Goal: Ask a question

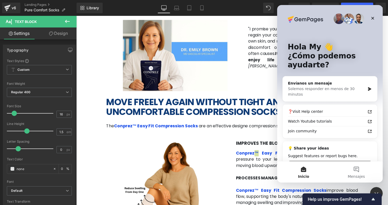
scroll to position [11, 0]
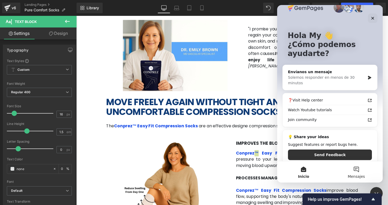
click at [352, 169] on button "Mensajes" at bounding box center [356, 171] width 53 height 21
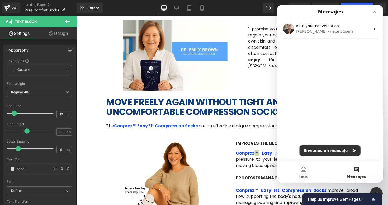
click at [340, 151] on button "Envíanos un mensaje" at bounding box center [330, 150] width 61 height 11
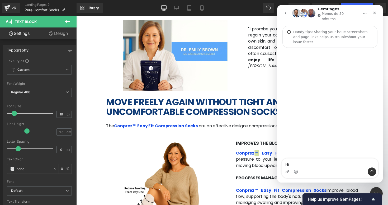
type textarea "Hi"
type textarea "Can"
type textarea "Can you help me please"
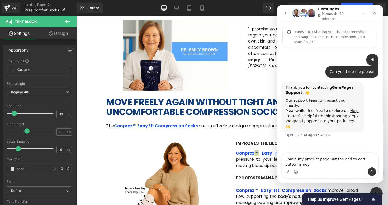
click at [326, 162] on textarea "I have my product page but the add to cart button is not" at bounding box center [330, 160] width 97 height 14
click at [318, 163] on textarea "I have my product page but the add to cart button is not" at bounding box center [330, 160] width 97 height 14
type textarea "I have my product page but the add to cart button is not visible in shopify rap…"
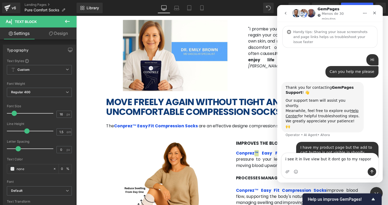
type textarea "i see it in live view but it dont go to my rapport"
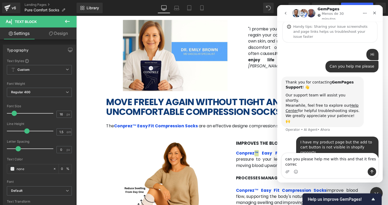
scroll to position [11, 0]
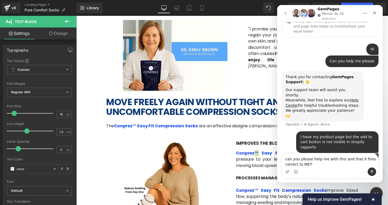
type textarea "can you please help me with this and that it fires correct to META"
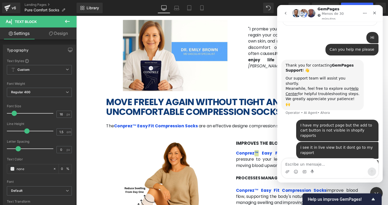
scroll to position [22, 0]
type textarea "s"
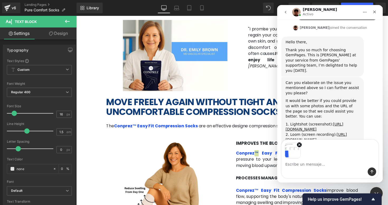
scroll to position [172, 0]
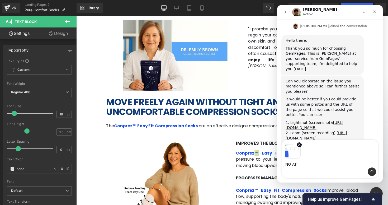
type textarea "NO ATC"
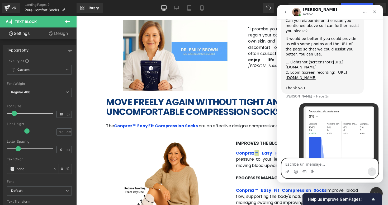
scroll to position [253, 0]
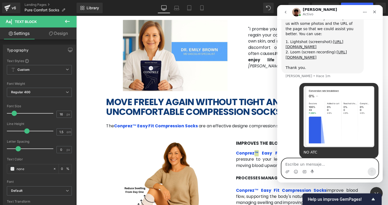
paste textarea "[URL][DOMAIN_NAME]"
type textarea "[URL][DOMAIN_NAME]"
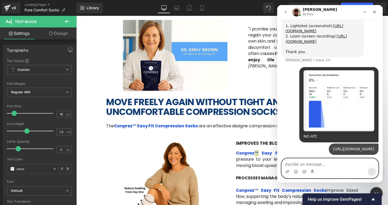
scroll to position [270, 0]
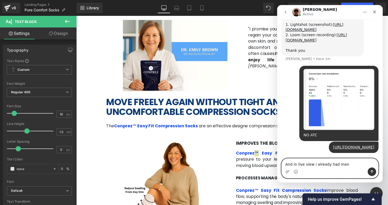
type textarea "And in live view i already had many"
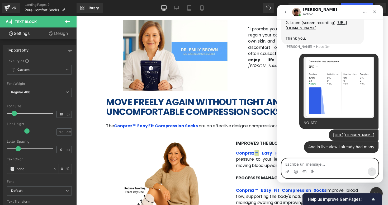
scroll to position [262, 0]
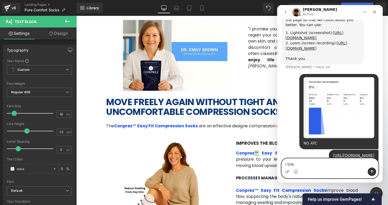
type textarea "i tried"
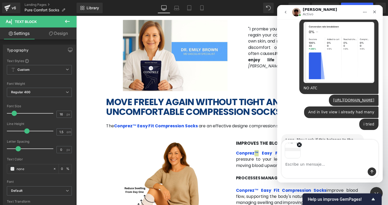
scroll to position [313, 0]
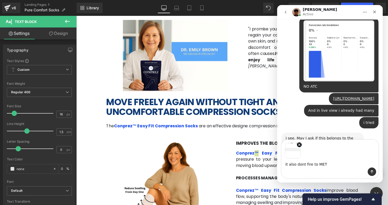
type textarea "it also dont fire to META"
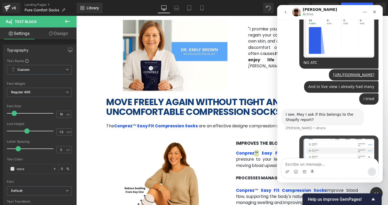
scroll to position [342, 0]
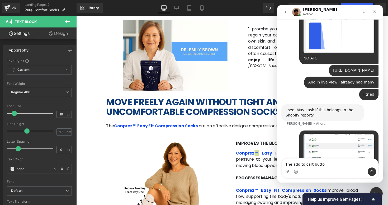
type textarea "The add to cart button"
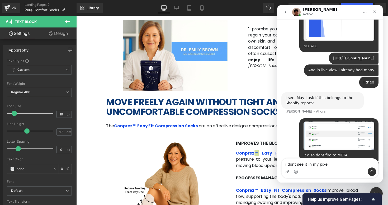
type textarea "i dont see it in my pixel"
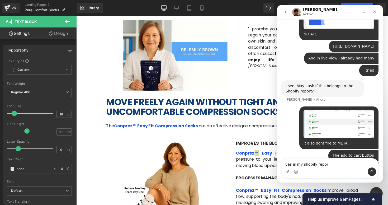
type textarea "yes is my shopify report"
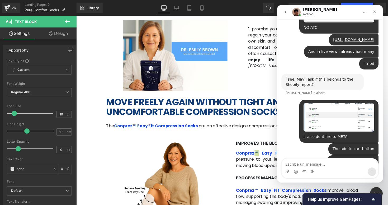
scroll to position [378, 0]
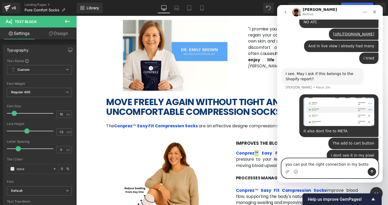
type textarea "you can put the right connection in my button"
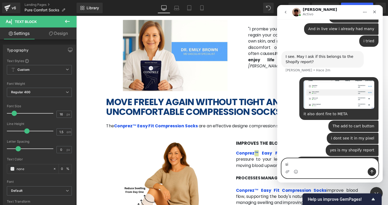
type textarea "si"
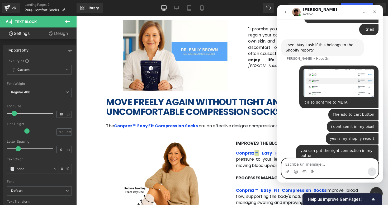
scroll to position [407, 0]
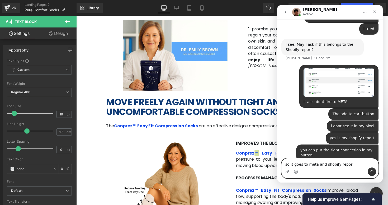
type textarea "so it goes to meta and shopify report"
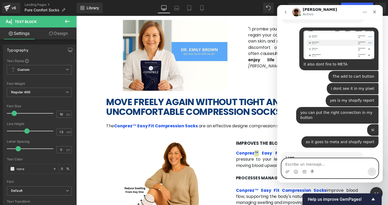
scroll to position [466, 0]
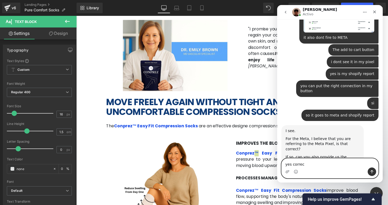
type textarea "yes correct"
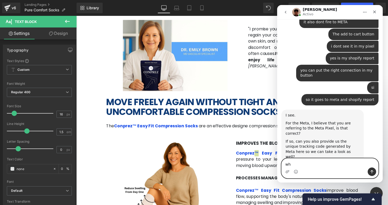
type textarea "w"
type textarea "this is my pixel"
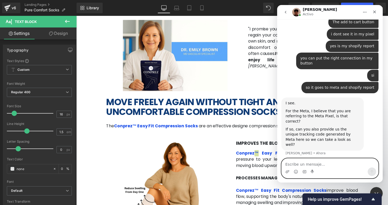
paste textarea "818104830783411"
type textarea "818104830783411"
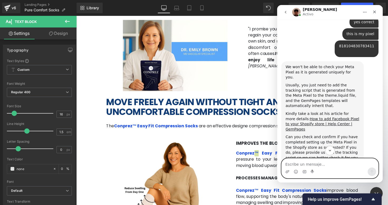
scroll to position [630, 0]
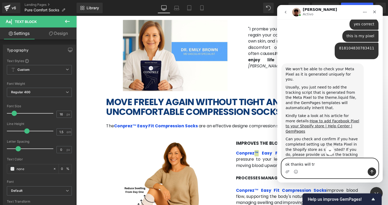
type textarea "ok thanks will try"
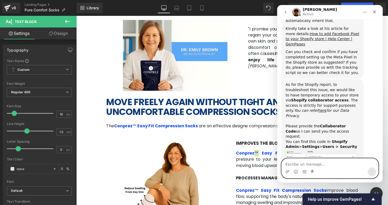
scroll to position [712, 0]
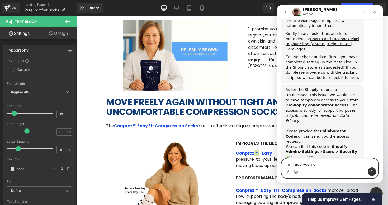
type textarea "i will add you now"
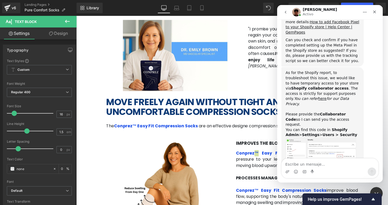
click at [314, 138] on img "Kyle dice…" at bounding box center [321, 152] width 71 height 28
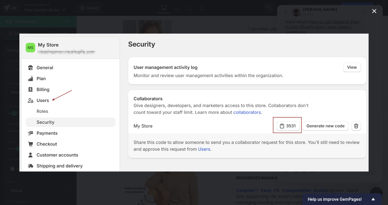
click at [375, 12] on icon "Cerrar" at bounding box center [375, 11] width 6 height 6
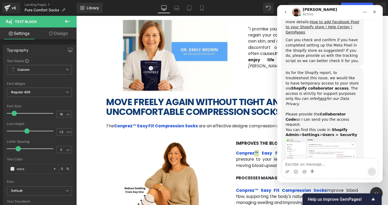
scroll to position [750, 0]
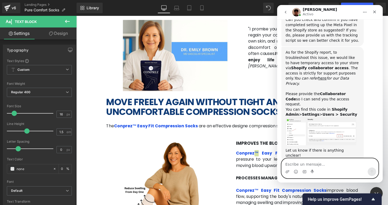
click at [345, 162] on textarea "Escribe un mensaje..." at bounding box center [330, 163] width 97 height 9
paste textarea "1249"
type textarea "1249"
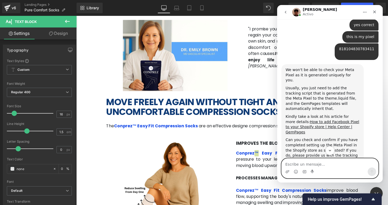
scroll to position [630, 0]
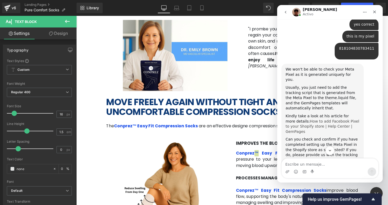
click at [330, 119] on link "How to add Facebook Pixel to your Shopify store | Help Center | GemPages" at bounding box center [323, 126] width 74 height 15
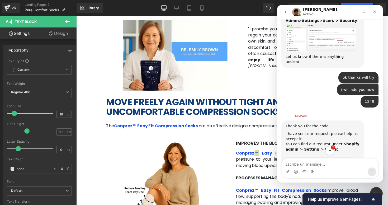
scroll to position [864, 0]
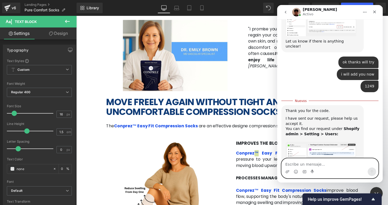
click at [336, 164] on textarea "Escribe un mensaje..." at bounding box center [330, 163] width 97 height 9
type textarea "accepted"
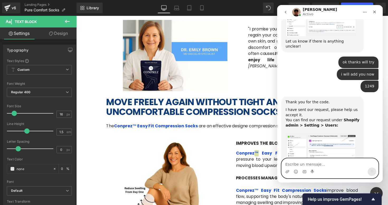
scroll to position [871, 0]
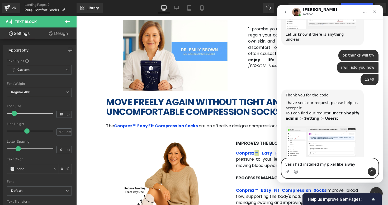
type textarea "yes i had installed my pixel like always"
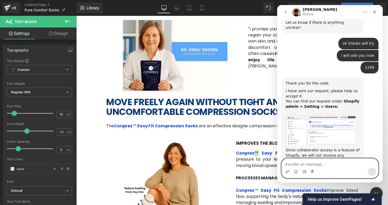
scroll to position [883, 0]
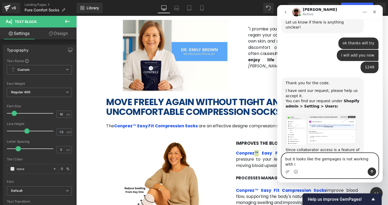
type textarea "but it looks like the gempages is not working with it"
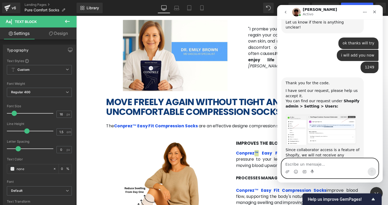
scroll to position [900, 0]
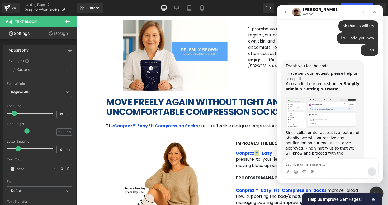
drag, startPoint x: 379, startPoint y: 189, endPoint x: 615, endPoint y: 287, distance: 256.0
click at [380, 188] on div "Cerrar Intercom Messenger" at bounding box center [376, 192] width 13 height 13
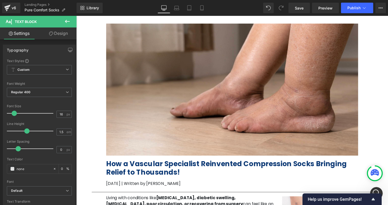
scroll to position [0, 0]
click at [382, 8] on icon at bounding box center [381, 8] width 4 height 4
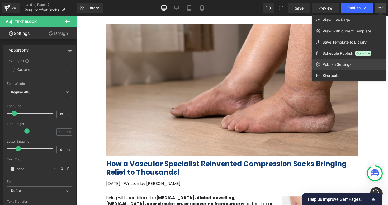
scroll to position [916, 0]
click at [384, 4] on button "View Live Page View with current Template Save Template to Library Schedule Pub…" at bounding box center [381, 8] width 11 height 11
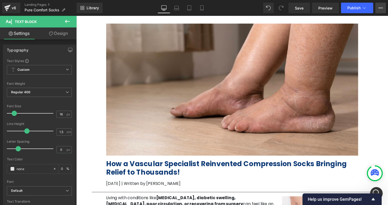
click at [383, 10] on button "View Live Page View with current Template Save Template to Library Schedule Pub…" at bounding box center [381, 8] width 11 height 11
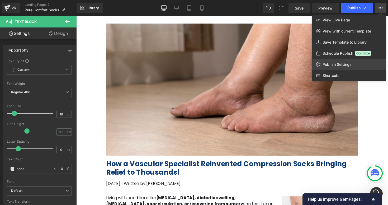
click at [348, 65] on span "Publish Settings" at bounding box center [337, 64] width 29 height 5
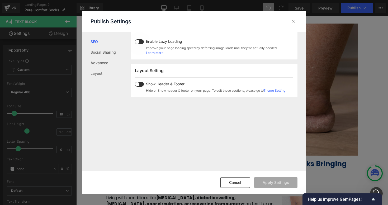
scroll to position [315, 0]
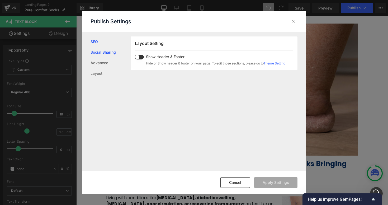
click at [105, 54] on link "Social Sharing" at bounding box center [111, 52] width 40 height 11
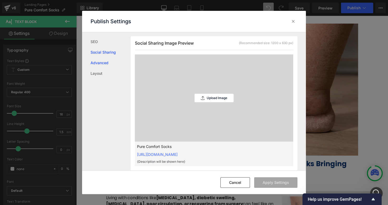
click at [104, 64] on link "Advanced" at bounding box center [111, 63] width 40 height 11
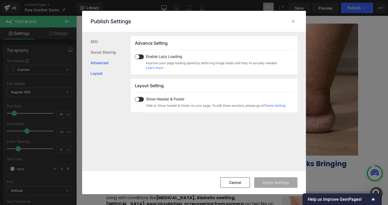
click at [105, 73] on link "Layout" at bounding box center [111, 73] width 40 height 11
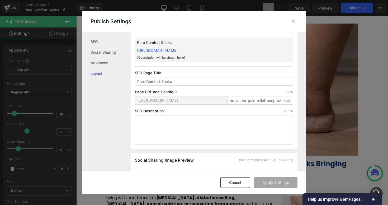
scroll to position [0, 0]
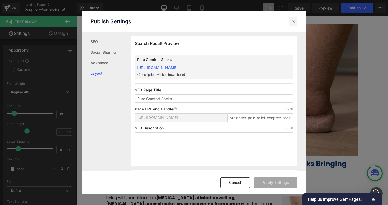
click at [294, 21] on icon at bounding box center [293, 21] width 5 height 5
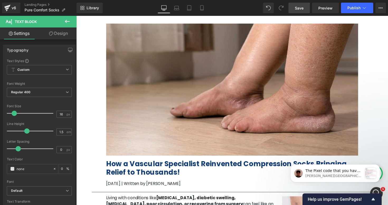
scroll to position [1040, 0]
click at [348, 177] on p "[PERSON_NAME][GEOGRAPHIC_DATA]" at bounding box center [334, 176] width 57 height 5
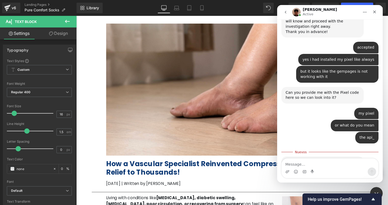
scroll to position [1049, 0]
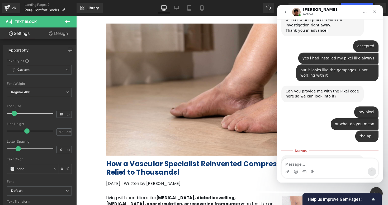
click at [333, 174] on img "Kyle dice…" at bounding box center [321, 192] width 71 height 37
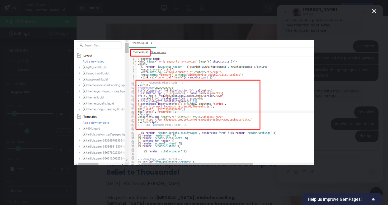
click at [340, 110] on div "Intercom Messenger" at bounding box center [194, 102] width 388 height 205
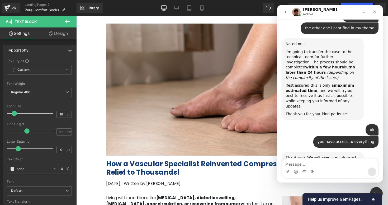
scroll to position [1491, 0]
